Goal: Navigation & Orientation: Find specific page/section

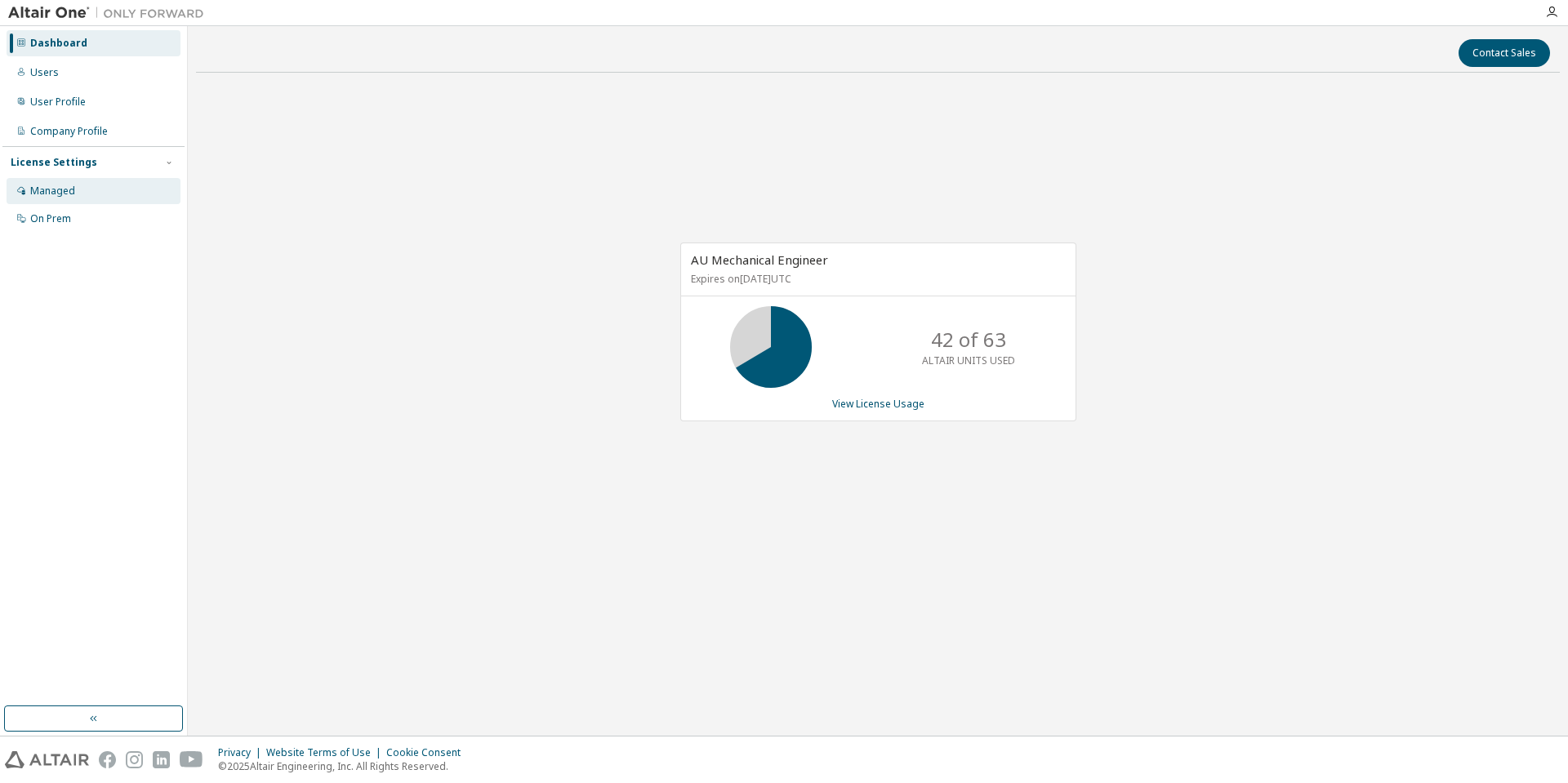
click at [63, 192] on div "Managed" at bounding box center [53, 191] width 45 height 13
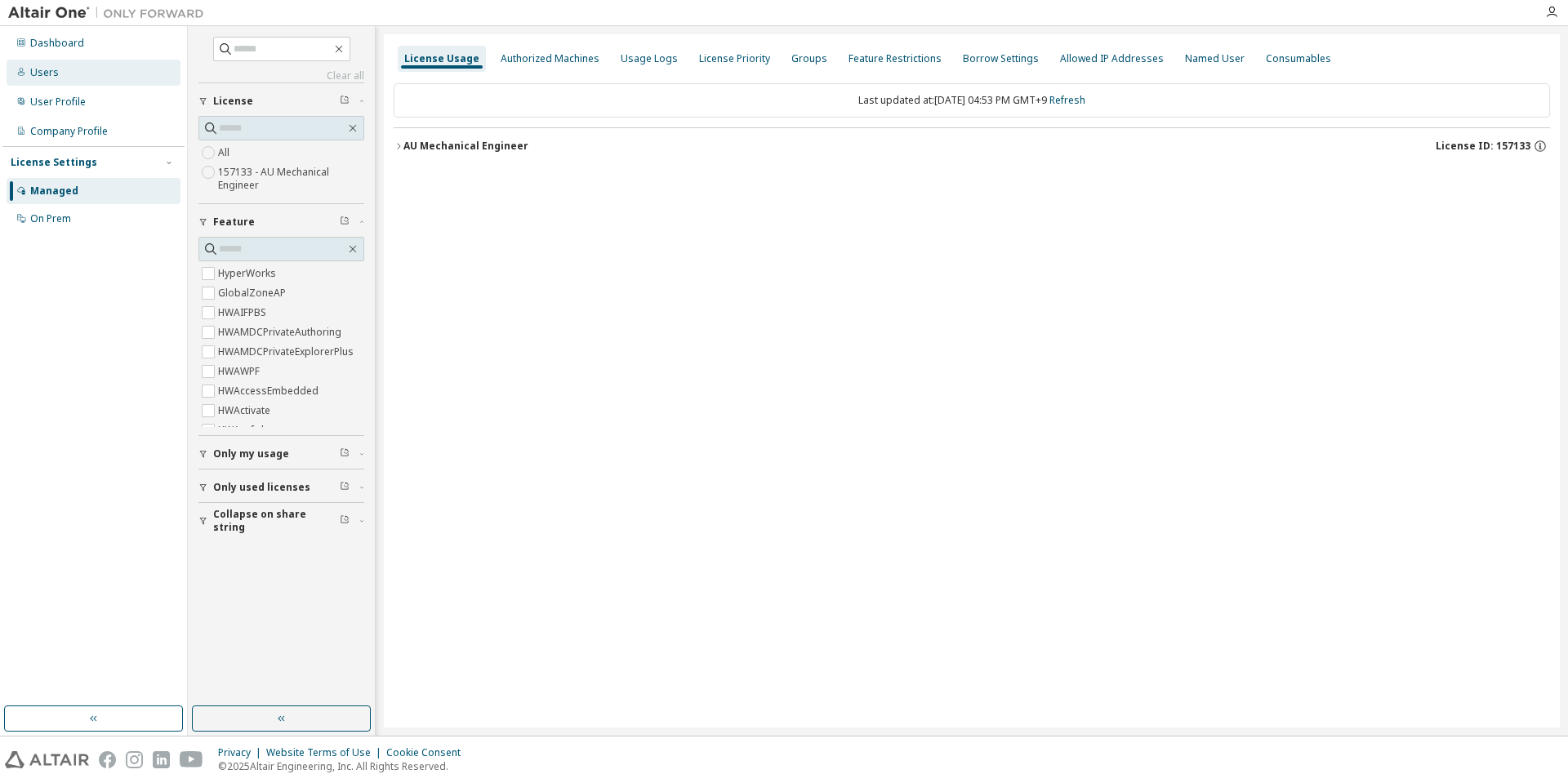
click at [87, 80] on div "Users" at bounding box center [94, 72] width 174 height 26
